Goal: Transaction & Acquisition: Subscribe to service/newsletter

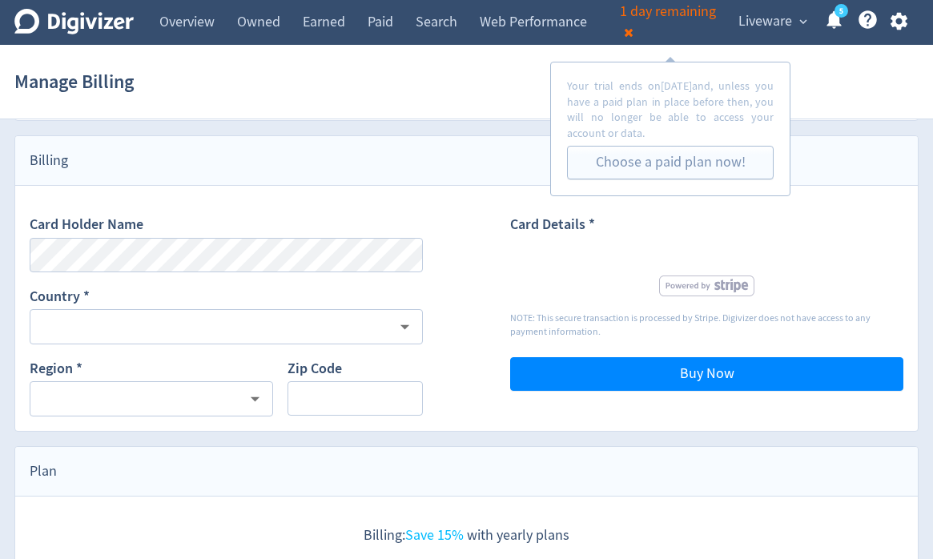
scroll to position [489, 0]
click at [632, 38] on button at bounding box center [629, 33] width 18 height 22
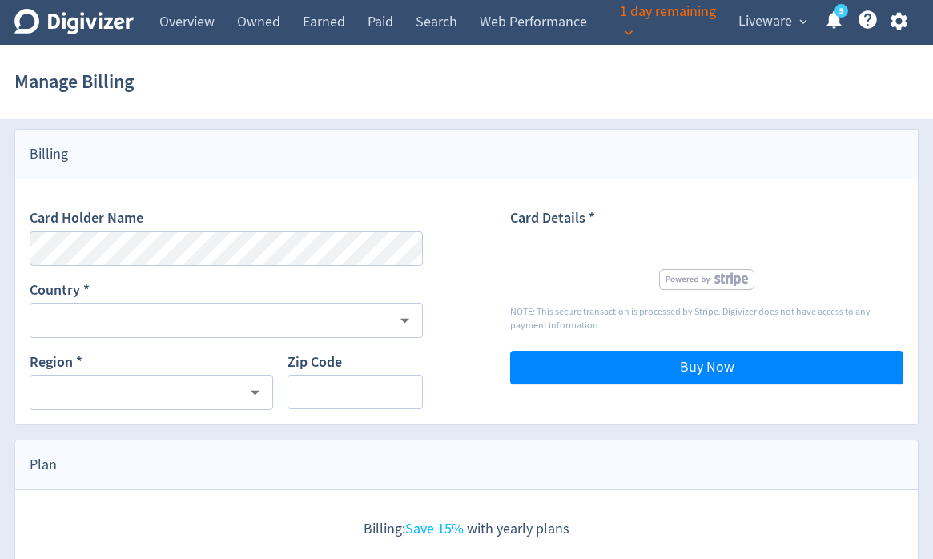
scroll to position [495, 0]
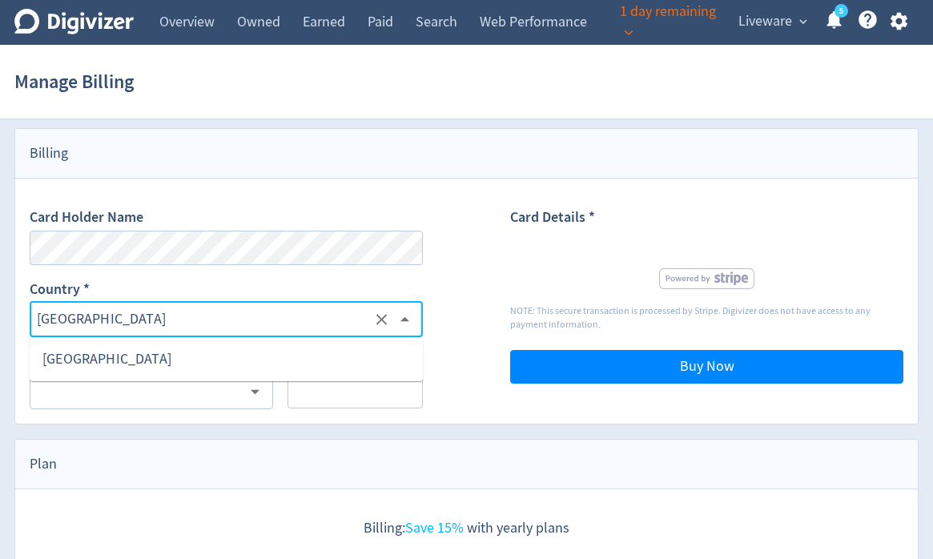
type input "[GEOGRAPHIC_DATA]"
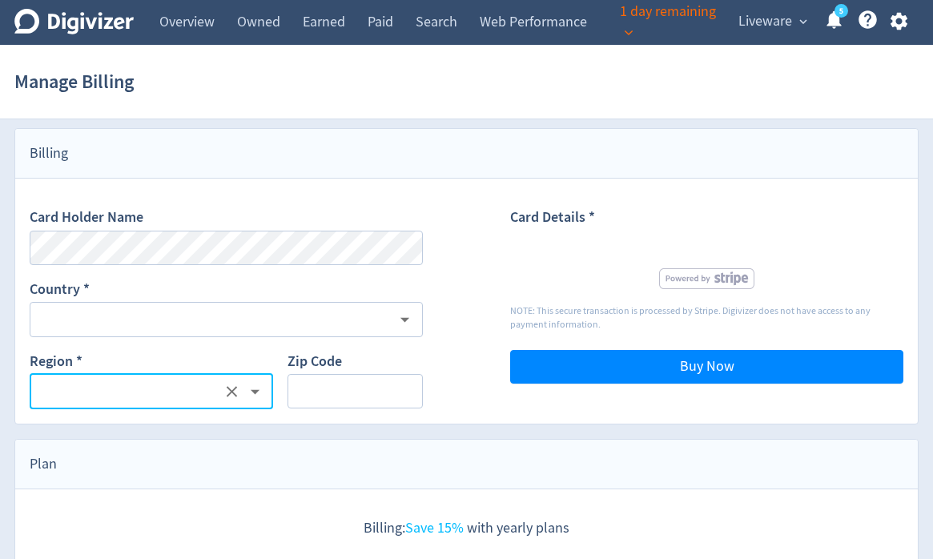
click at [258, 353] on div "​" at bounding box center [152, 381] width 244 height 58
click at [266, 330] on div "​" at bounding box center [226, 319] width 393 height 35
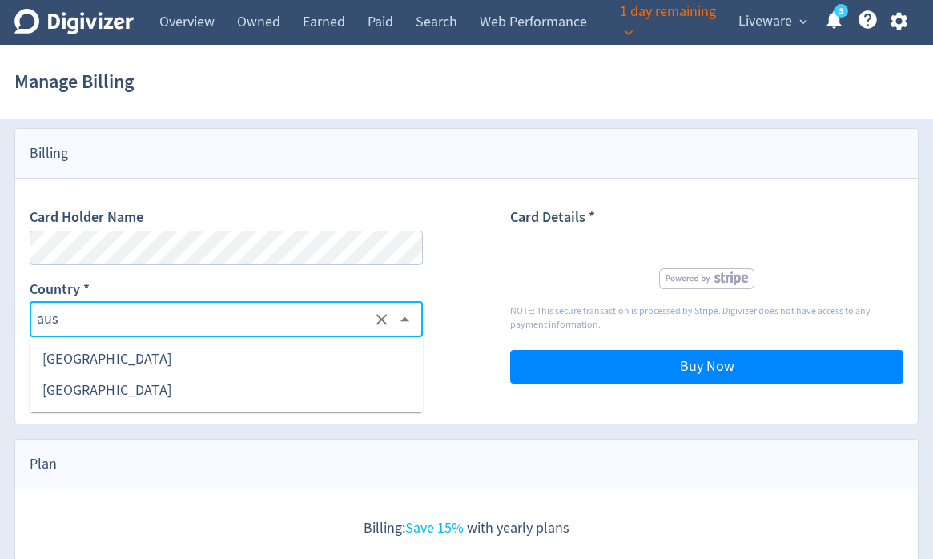
click at [228, 358] on li "[GEOGRAPHIC_DATA]" at bounding box center [226, 359] width 393 height 31
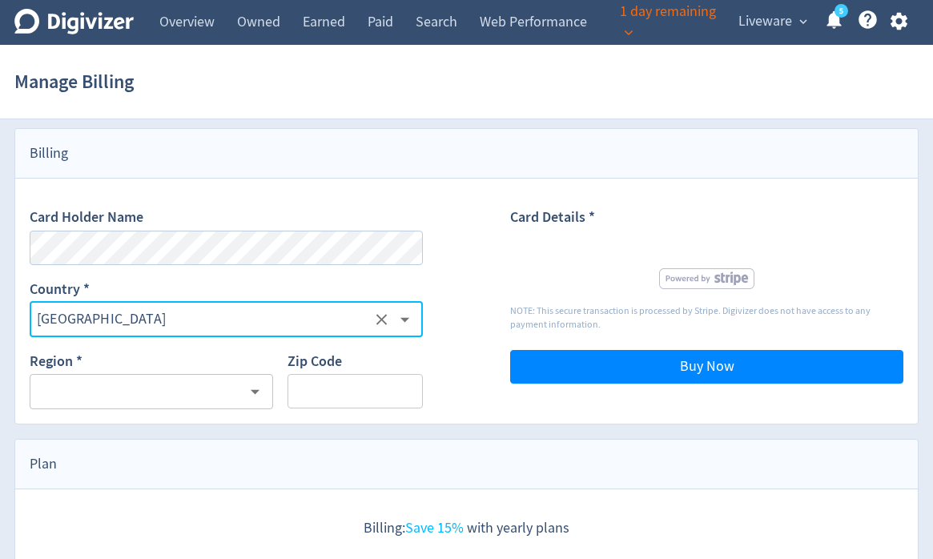
click at [259, 390] on icon "Open" at bounding box center [254, 392] width 9 height 5
type input "[GEOGRAPHIC_DATA]"
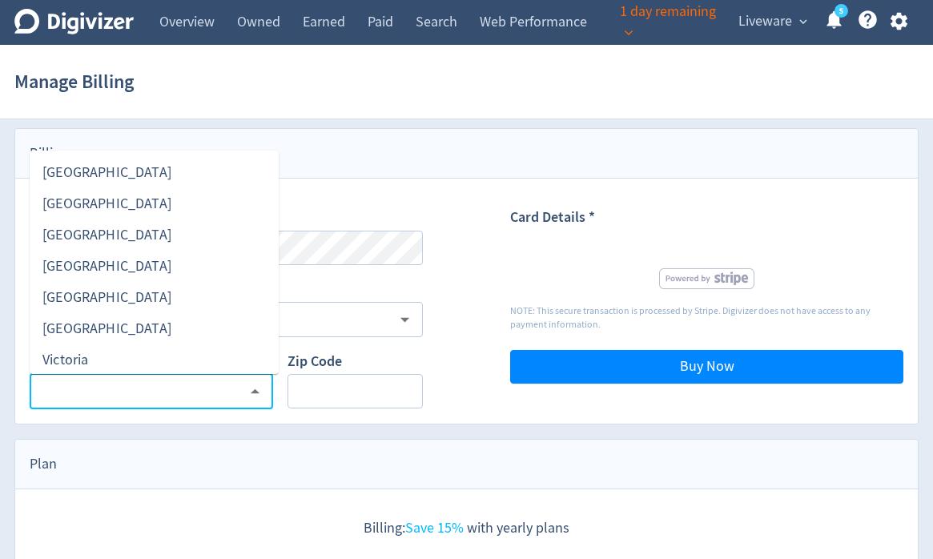
click at [93, 211] on li "[GEOGRAPHIC_DATA]" at bounding box center [154, 203] width 249 height 31
type input "[GEOGRAPHIC_DATA]"
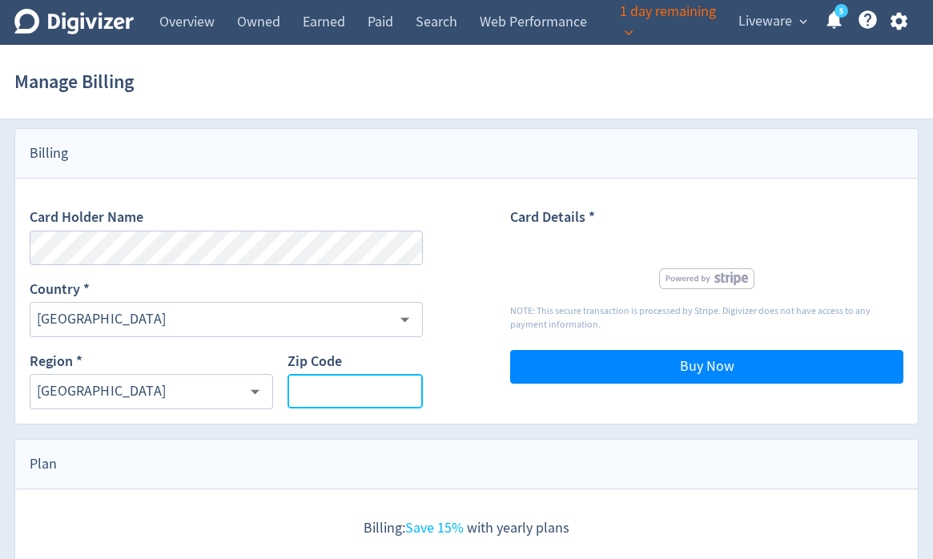
click at [342, 378] on input "Zip Code" at bounding box center [355, 391] width 135 height 34
type input "2000"
click at [519, 147] on div "Billing" at bounding box center [466, 154] width 903 height 50
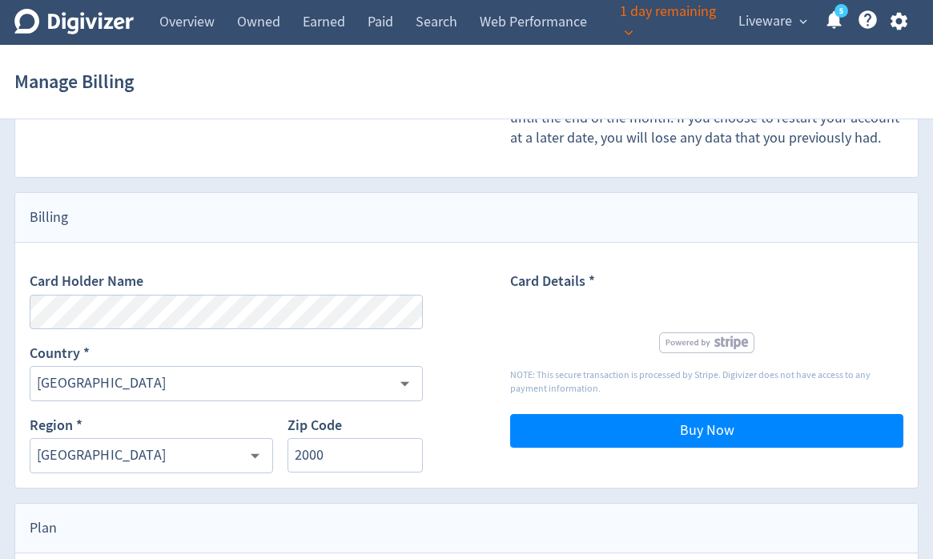
scroll to position [429, 0]
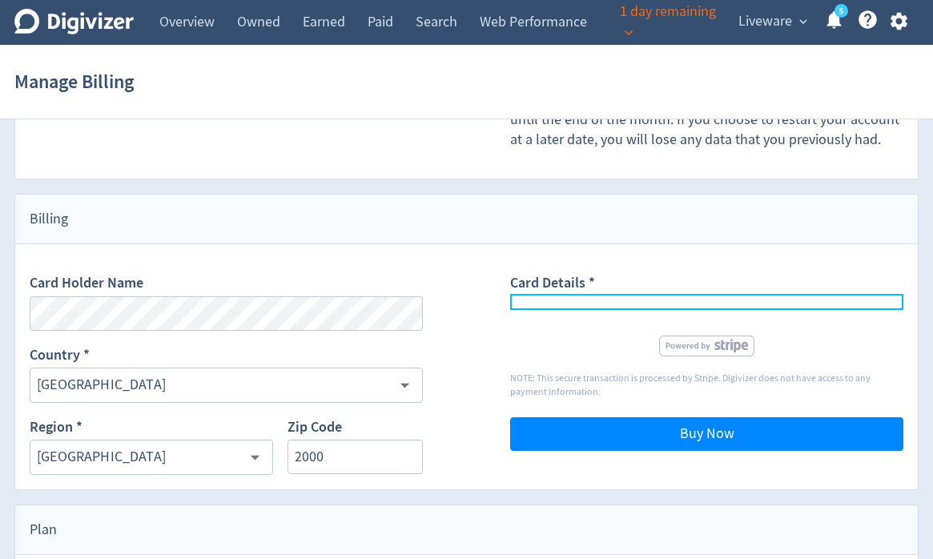
click at [755, 262] on div "Card Details * NOTE: This secure transaction is processed by Stripe. Digivizer …" at bounding box center [706, 366] width 393 height 215
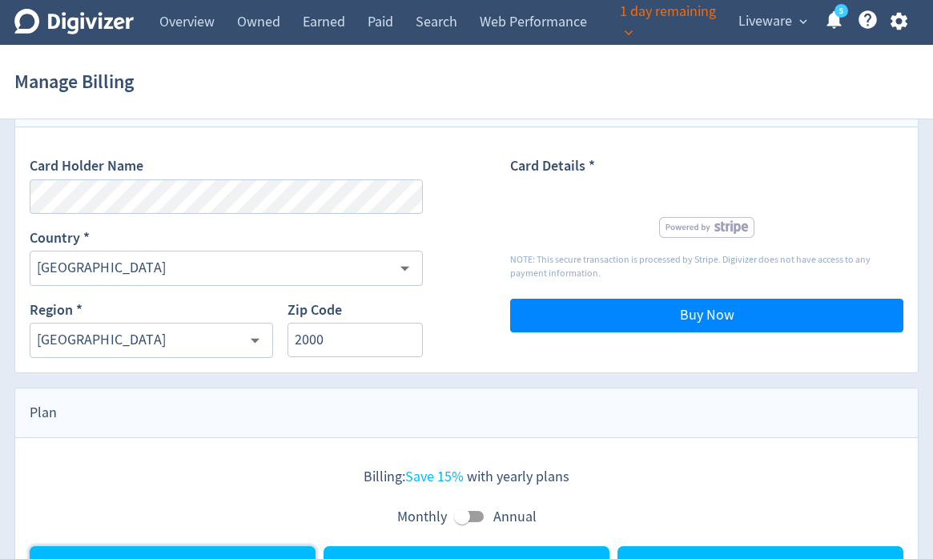
scroll to position [521, 0]
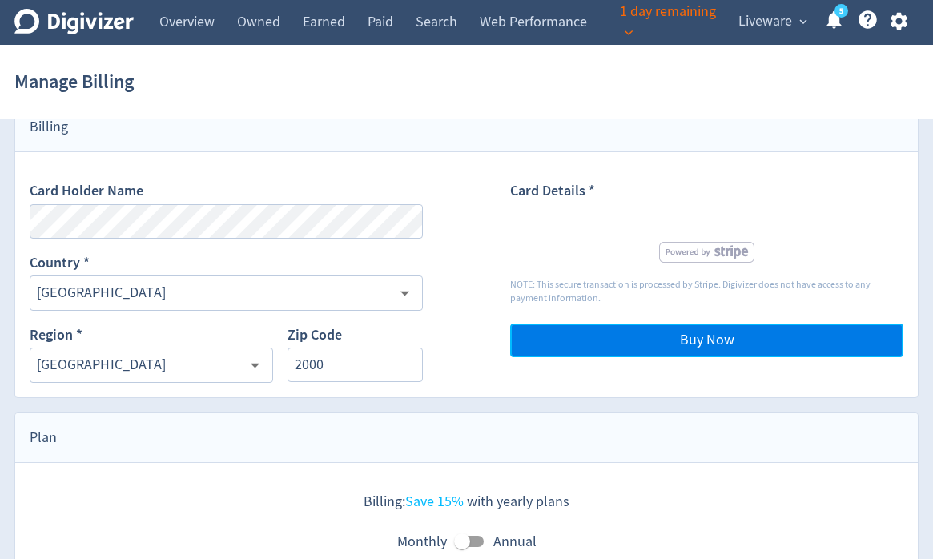
click at [705, 343] on span "Buy Now" at bounding box center [707, 340] width 54 height 14
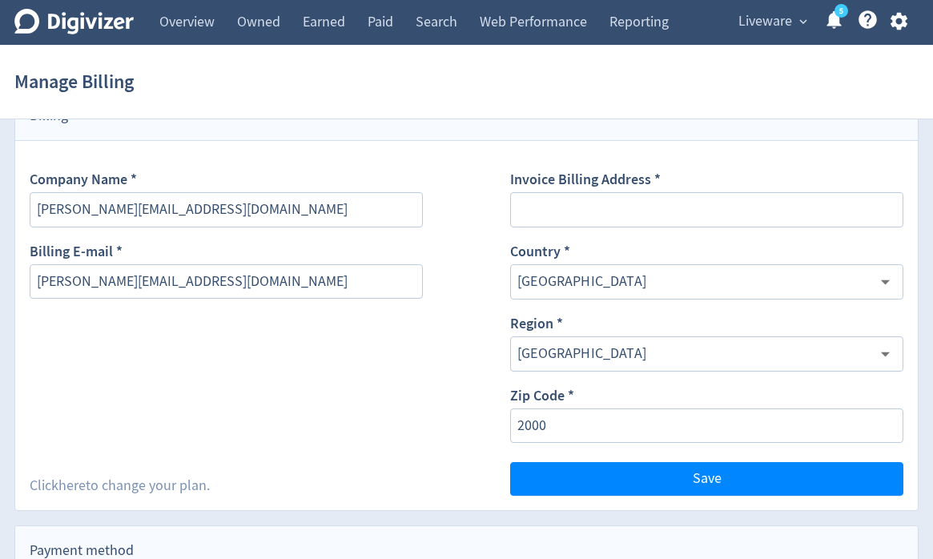
scroll to position [0, 0]
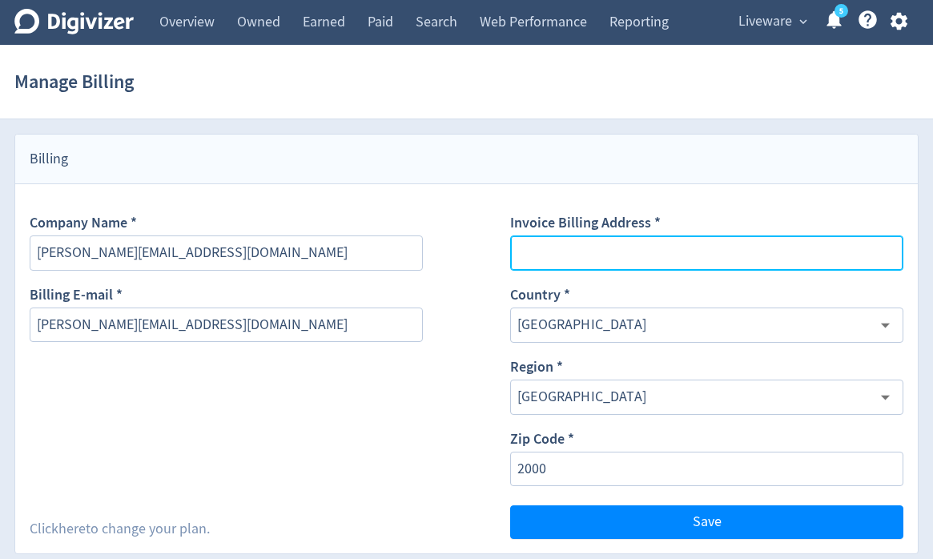
click at [603, 240] on input "Invoice Billing Address *" at bounding box center [706, 252] width 393 height 34
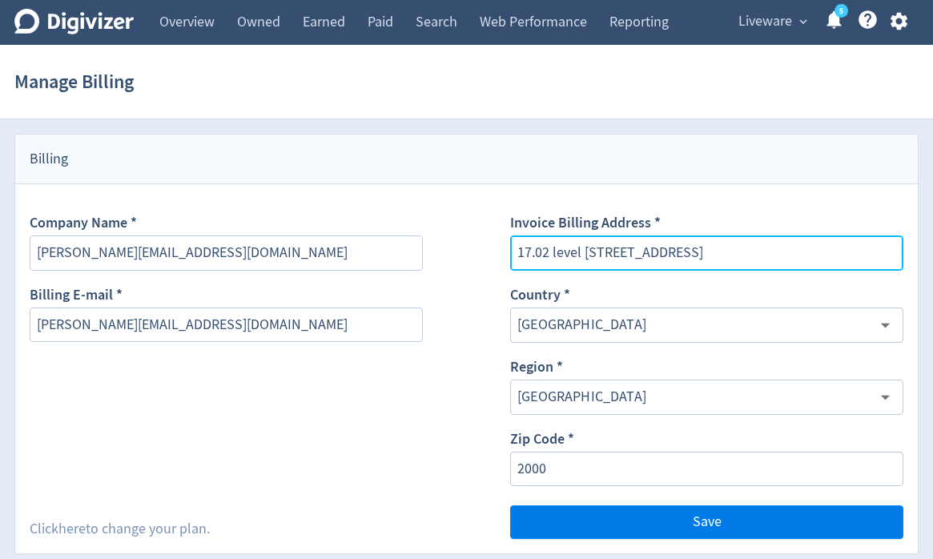
type input "17.02 level [STREET_ADDRESS]"
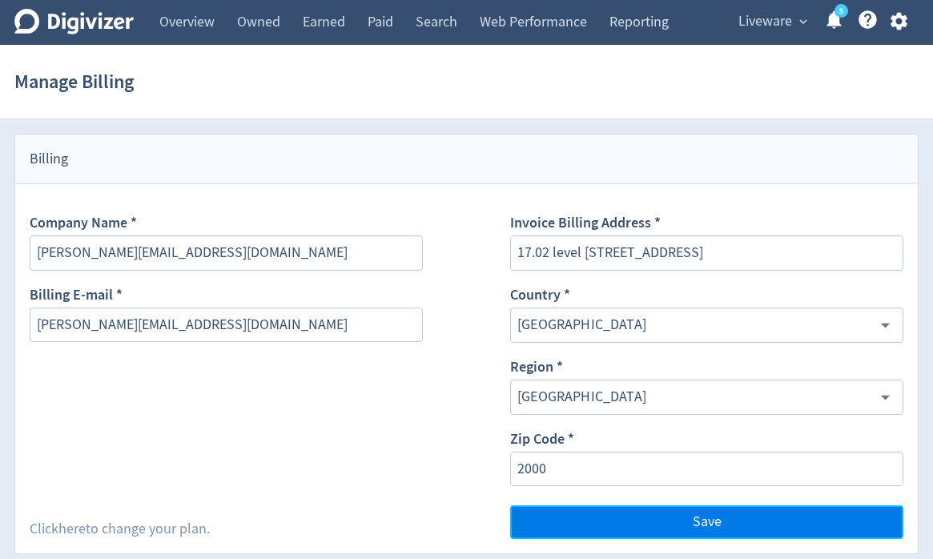
click at [667, 517] on button "Save" at bounding box center [706, 522] width 393 height 34
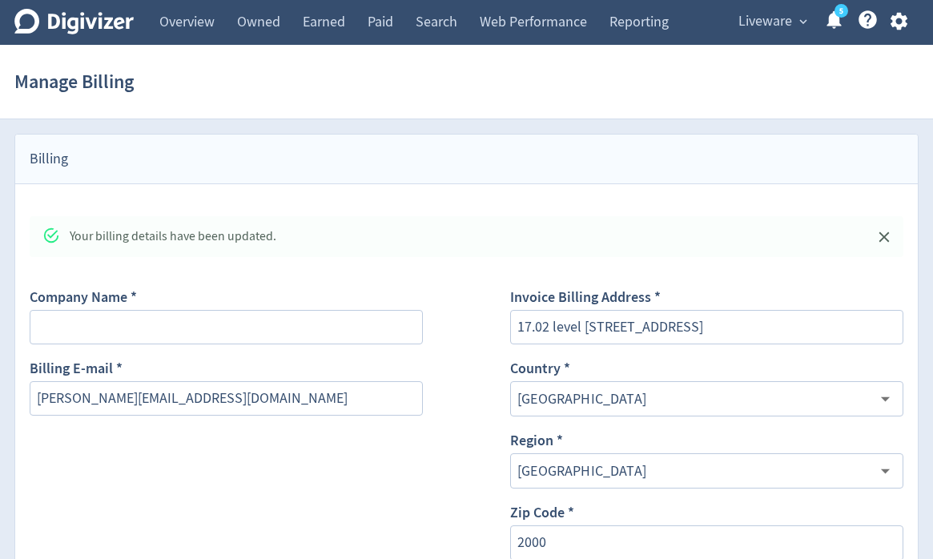
click at [81, 14] on icon at bounding box center [73, 22] width 119 height 26
